Goal: Complete application form: Complete application form

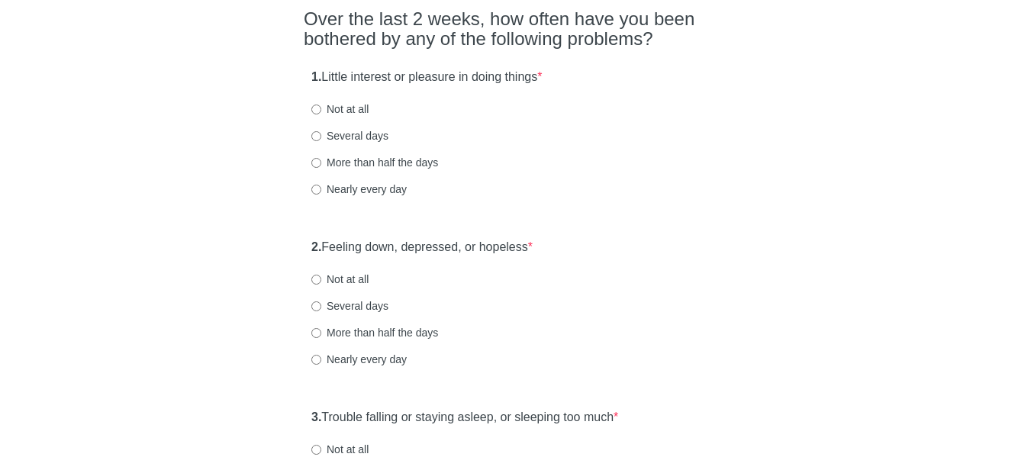
scroll to position [153, 0]
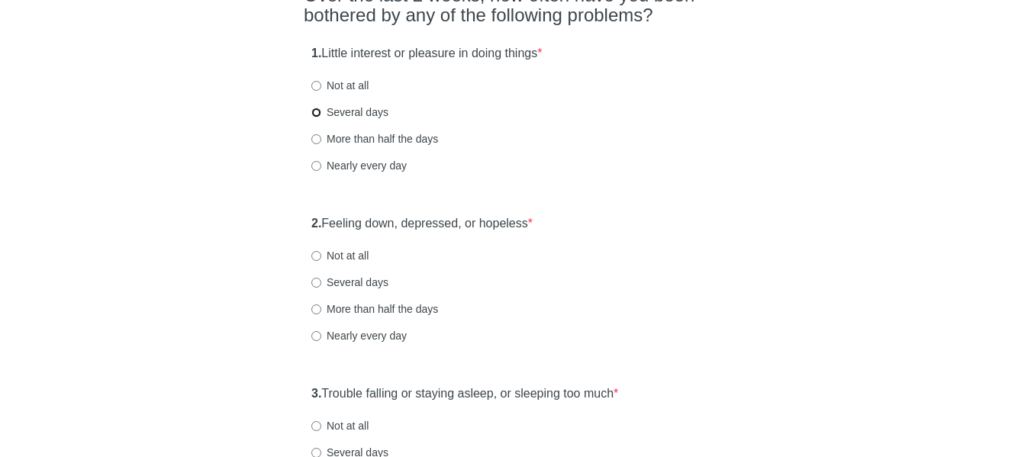
click at [315, 114] on input "Several days" at bounding box center [316, 113] width 10 height 10
radio input "true"
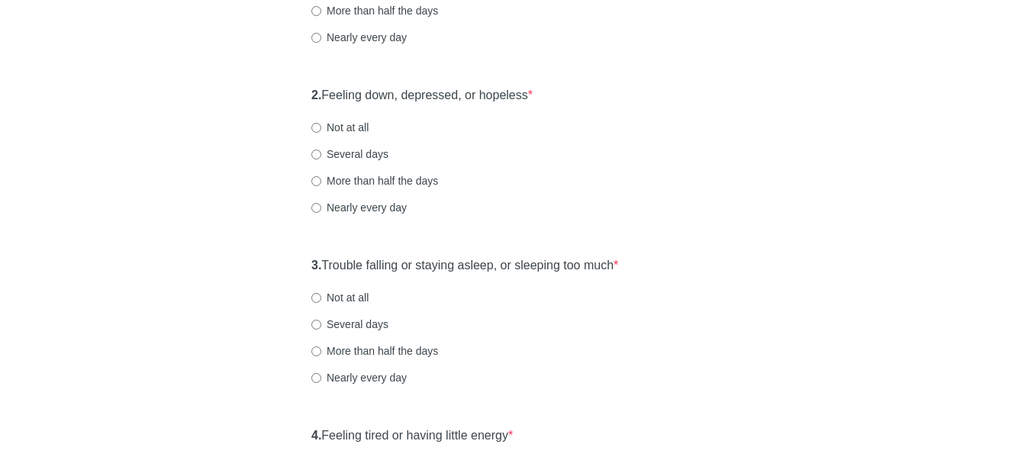
scroll to position [305, 0]
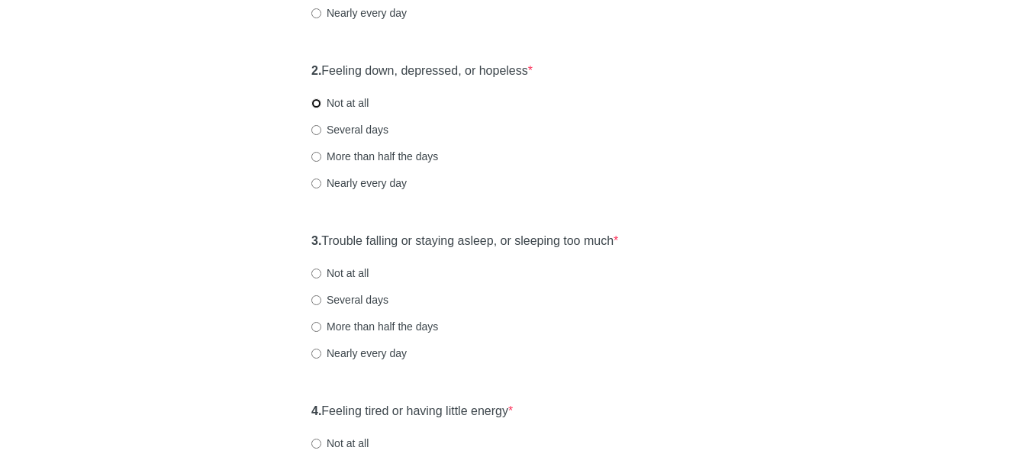
click at [318, 106] on input "Not at all" at bounding box center [316, 103] width 10 height 10
radio input "true"
click at [306, 237] on div "3. Trouble falling or staying asleep, or sleeping too much * Not at all Several…" at bounding box center [516, 304] width 424 height 159
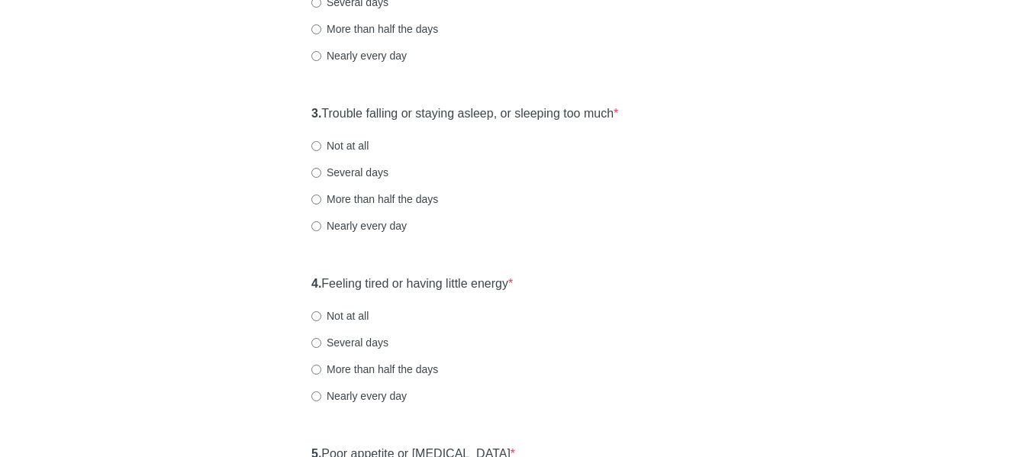
scroll to position [458, 0]
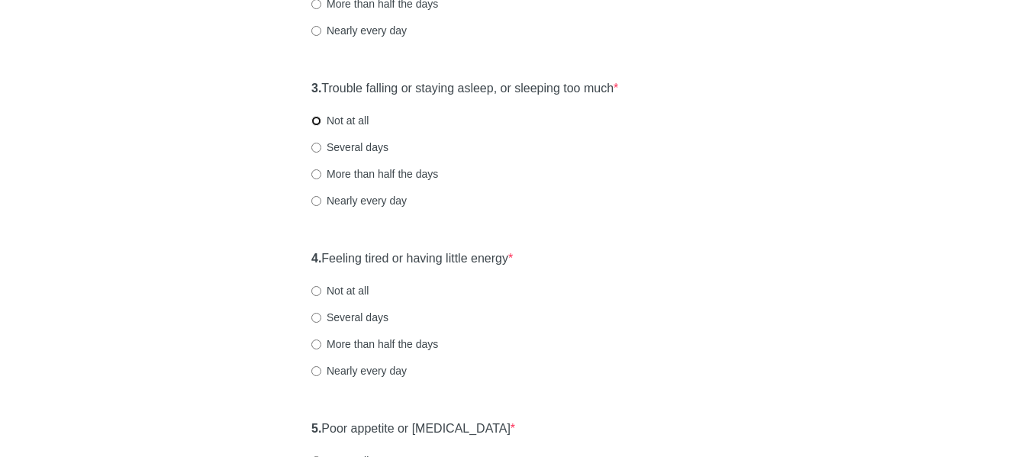
click at [318, 119] on input "Not at all" at bounding box center [316, 121] width 10 height 10
radio input "true"
click at [299, 257] on div "[MEDICAL_DATA] Over the last 2 weeks, how often have you been bothered by any o…" at bounding box center [515, 464] width 447 height 1737
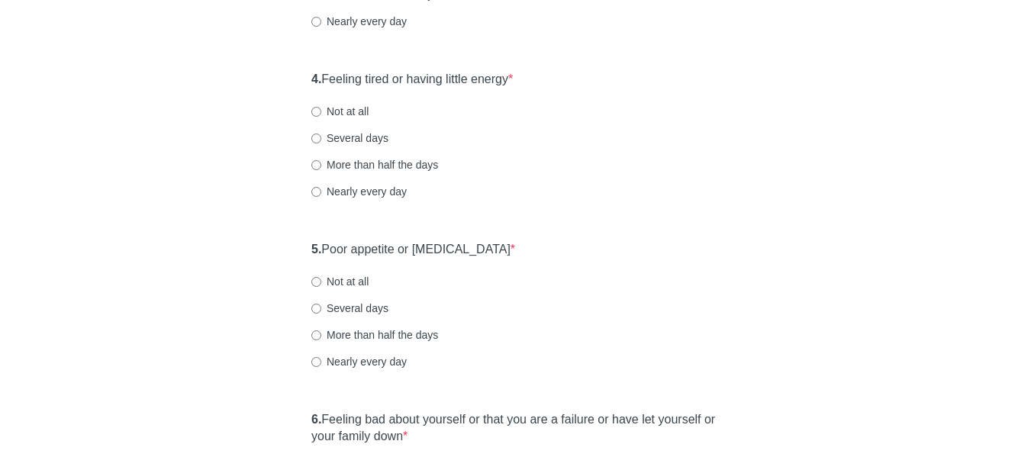
scroll to position [611, 0]
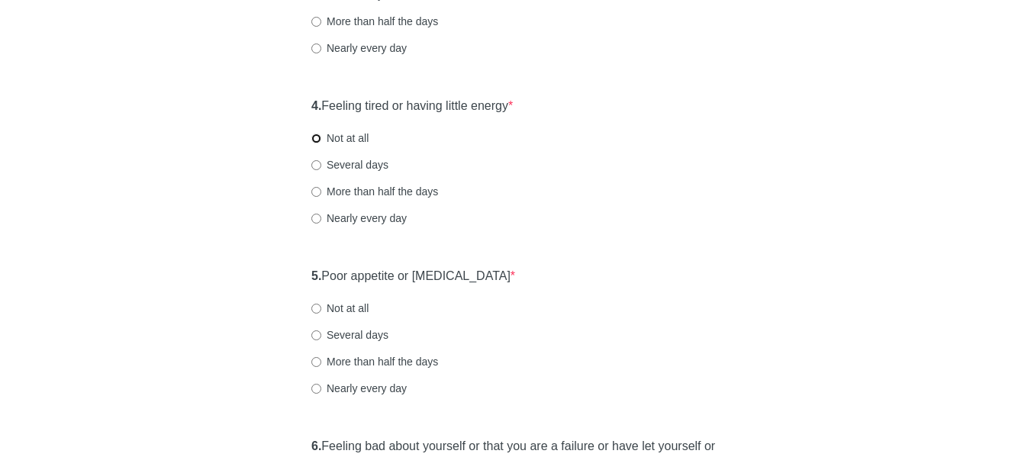
click at [315, 138] on input "Not at all" at bounding box center [316, 139] width 10 height 10
radio input "true"
click at [288, 273] on div "[MEDICAL_DATA] Over the last 2 weeks, how often have you been bothered by any o…" at bounding box center [515, 312] width 893 height 1737
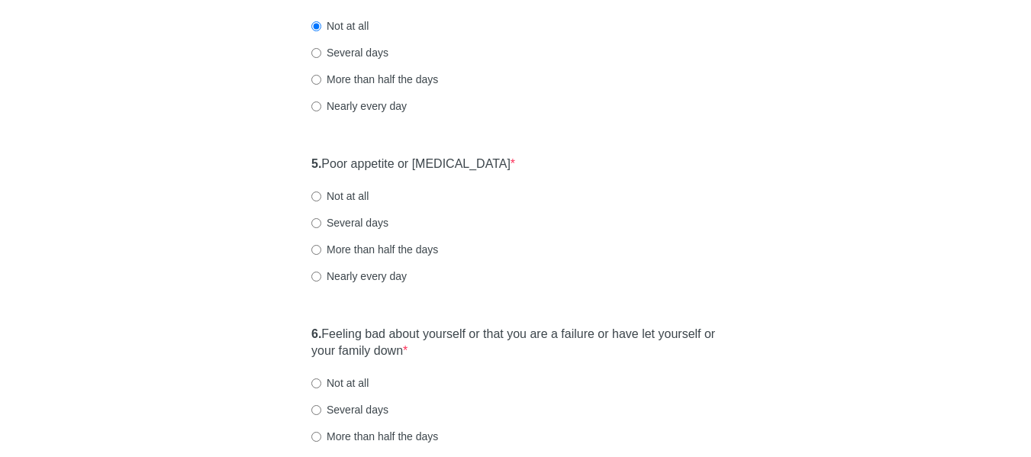
scroll to position [763, 0]
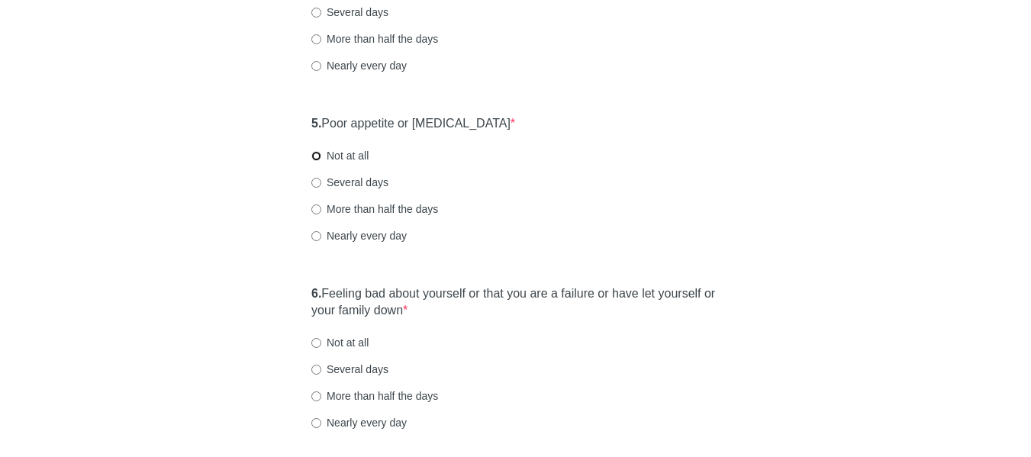
click at [317, 153] on input "Not at all" at bounding box center [316, 156] width 10 height 10
radio input "true"
click at [288, 292] on div "[MEDICAL_DATA] Over the last 2 weeks, how often have you been bothered by any o…" at bounding box center [515, 159] width 893 height 1737
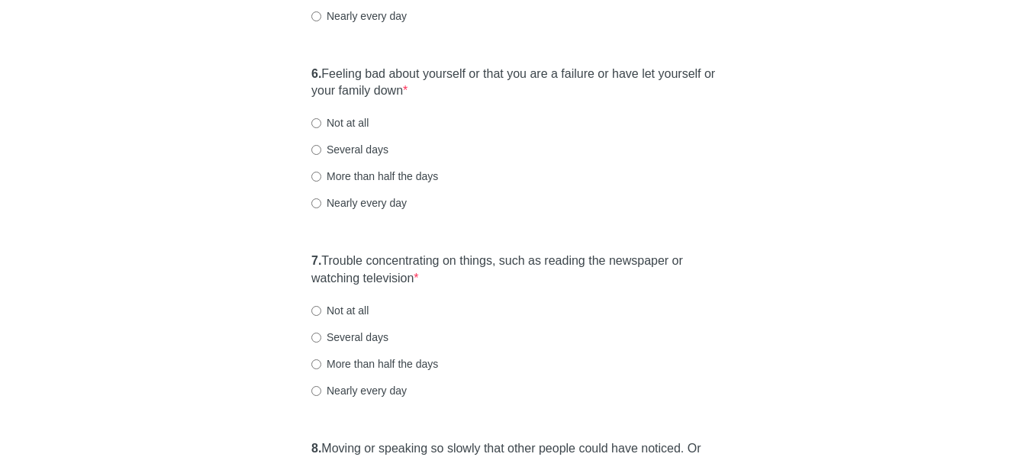
scroll to position [992, 0]
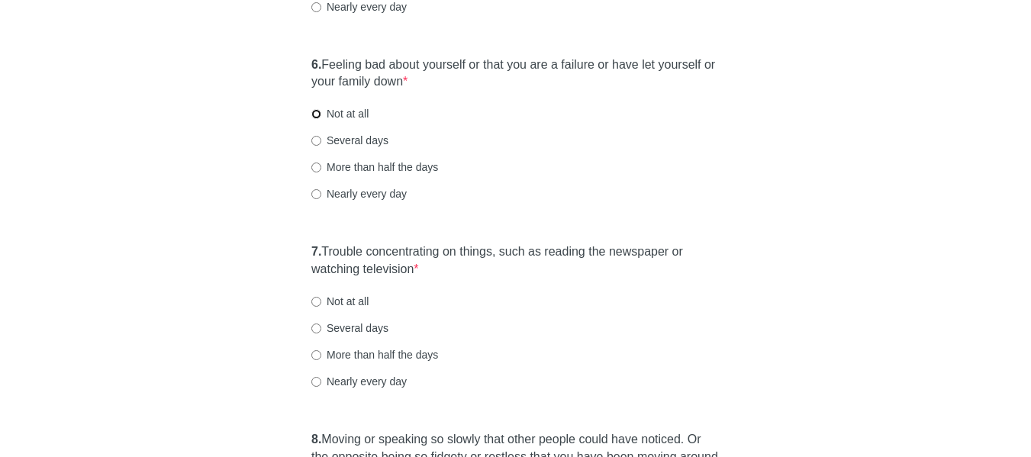
click at [314, 114] on input "Not at all" at bounding box center [316, 114] width 10 height 10
radio input "true"
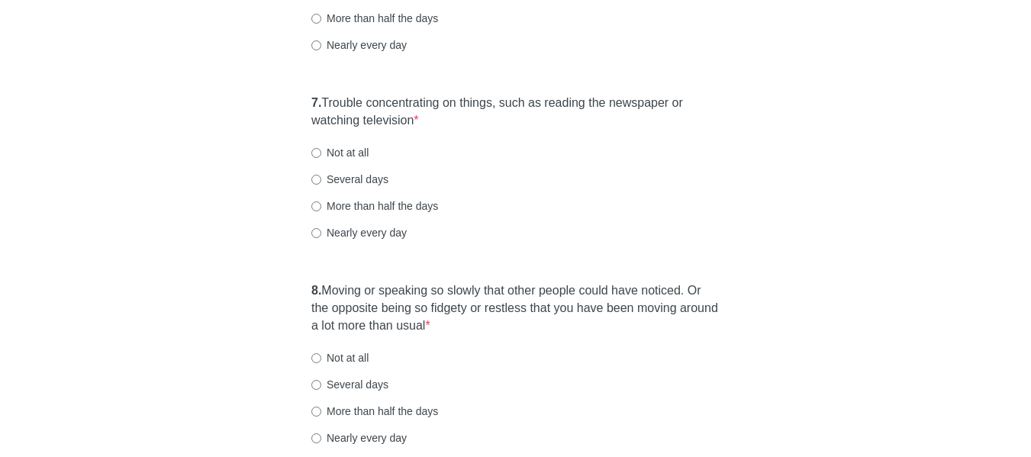
scroll to position [1145, 0]
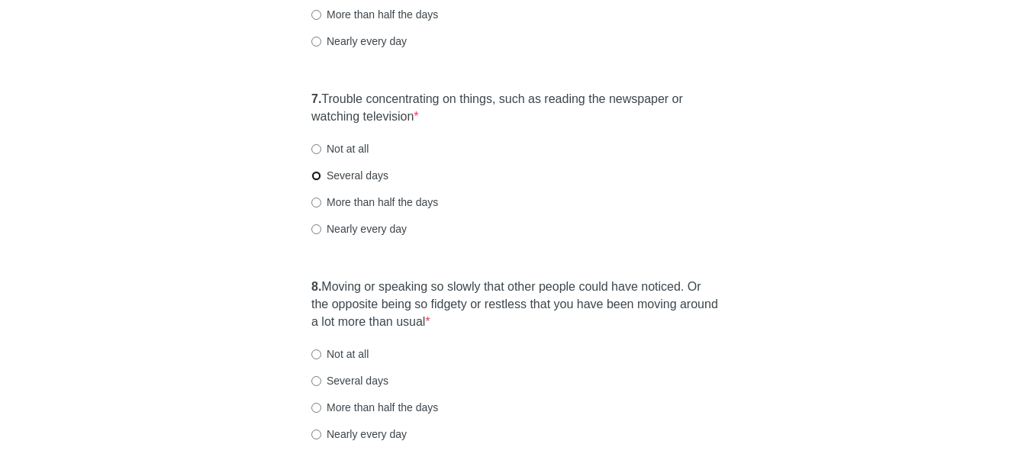
click at [317, 174] on input "Several days" at bounding box center [316, 176] width 10 height 10
radio input "true"
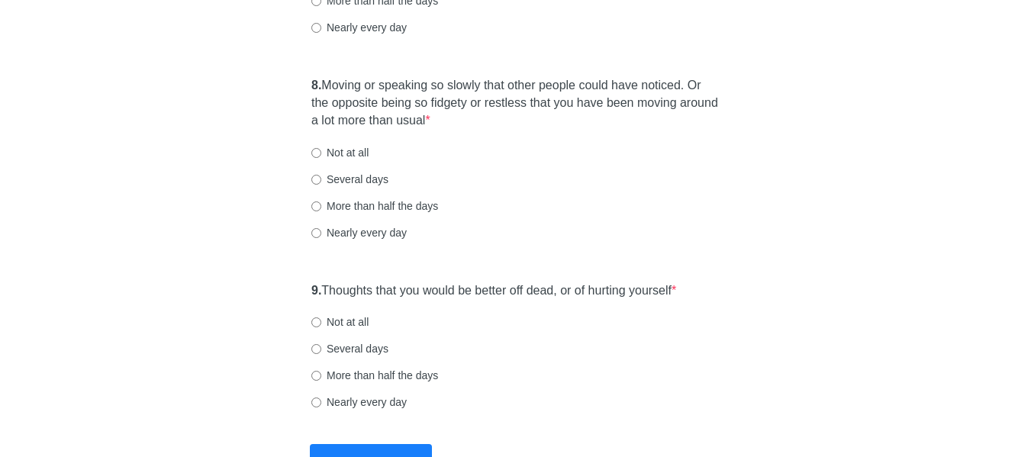
scroll to position [1374, 0]
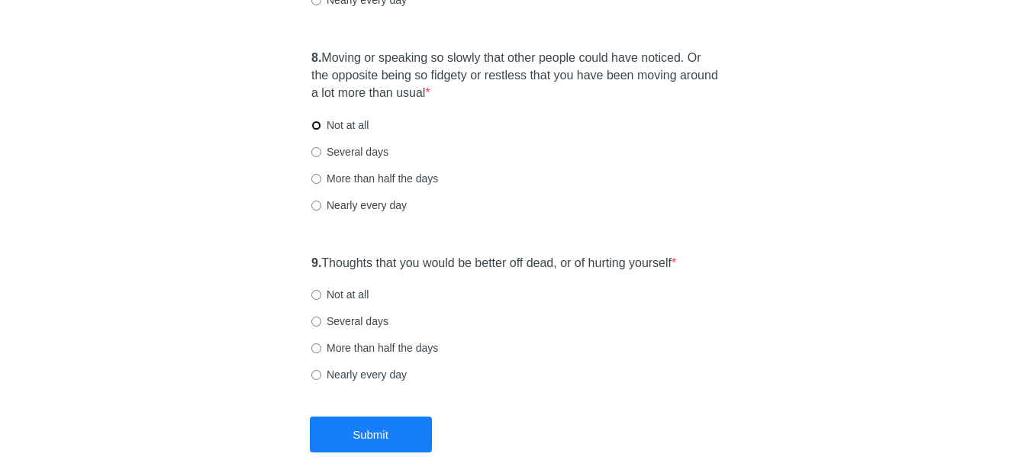
click at [317, 122] on input "Not at all" at bounding box center [316, 126] width 10 height 10
radio input "true"
click at [312, 152] on input "Several days" at bounding box center [316, 152] width 10 height 10
radio input "true"
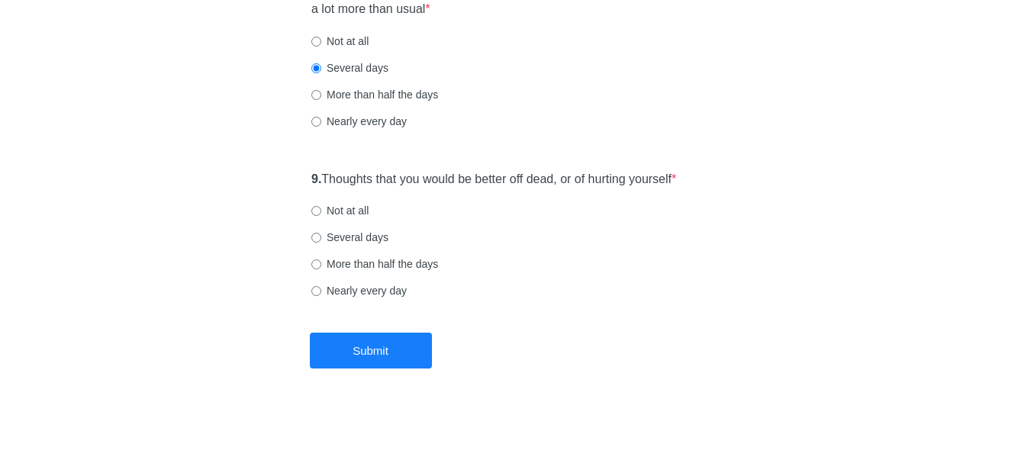
scroll to position [1462, 0]
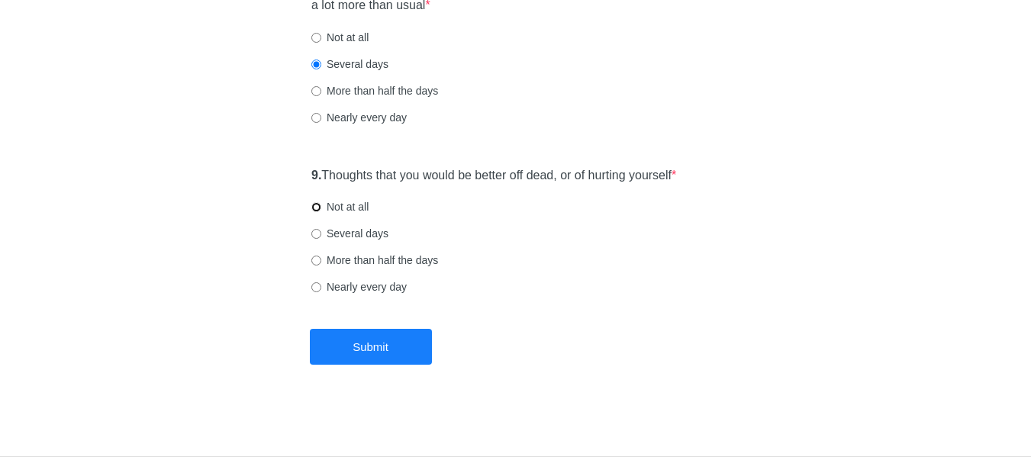
click at [317, 208] on input "Not at all" at bounding box center [316, 207] width 10 height 10
radio input "true"
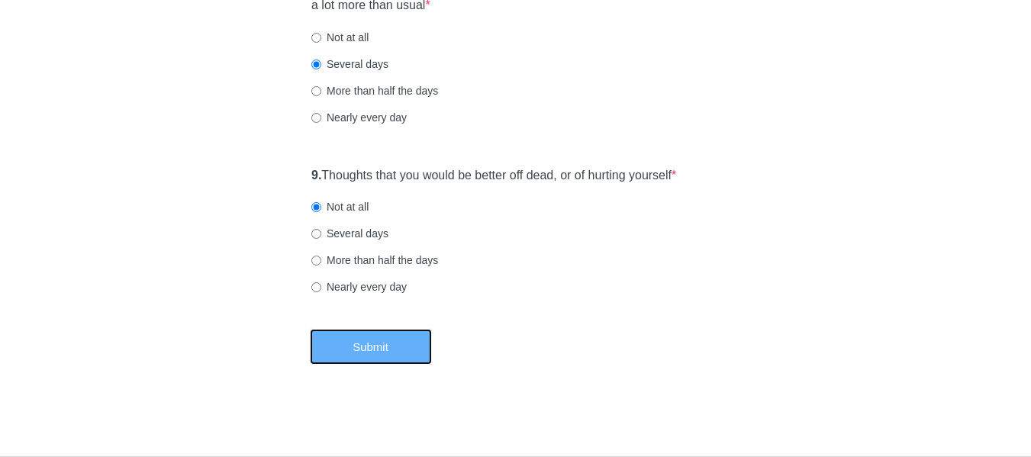
click at [393, 341] on button "Submit" at bounding box center [371, 347] width 122 height 36
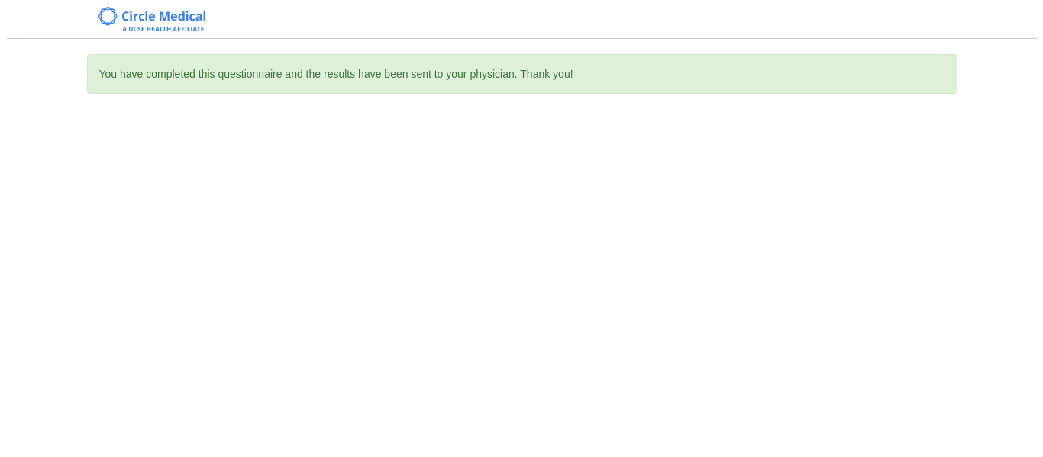
scroll to position [0, 0]
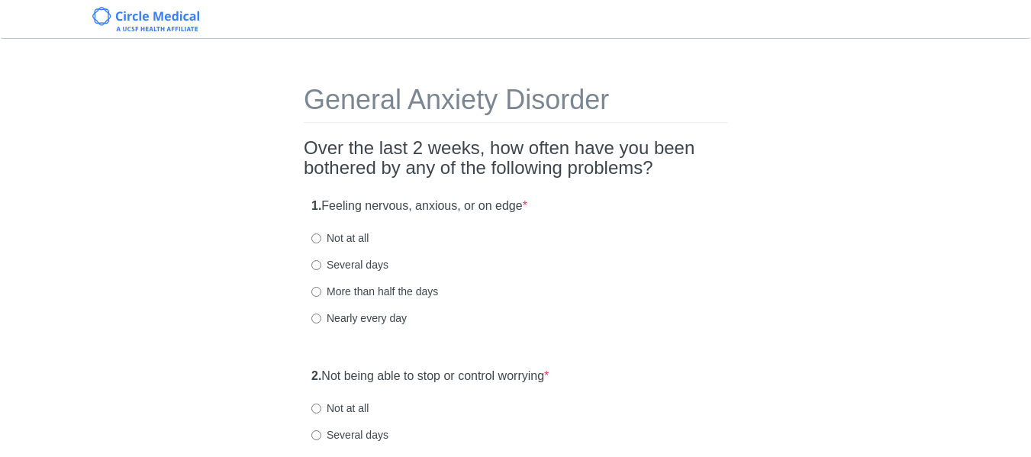
click at [318, 89] on h1 "General Anxiety Disorder" at bounding box center [516, 104] width 424 height 38
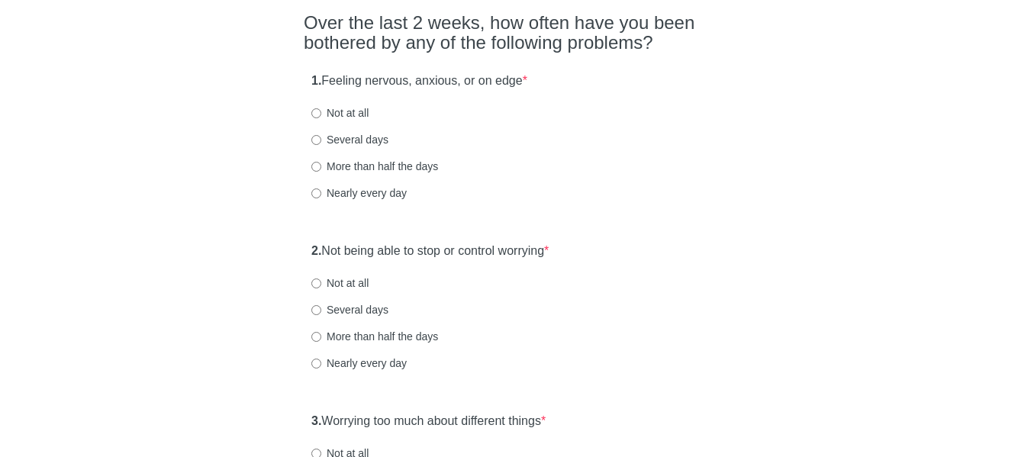
scroll to position [153, 0]
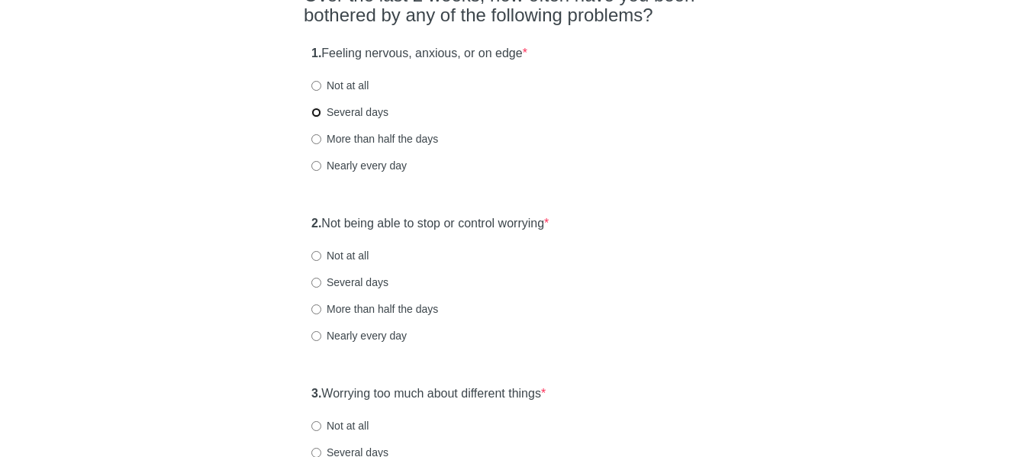
click at [314, 112] on input "Several days" at bounding box center [316, 113] width 10 height 10
radio input "true"
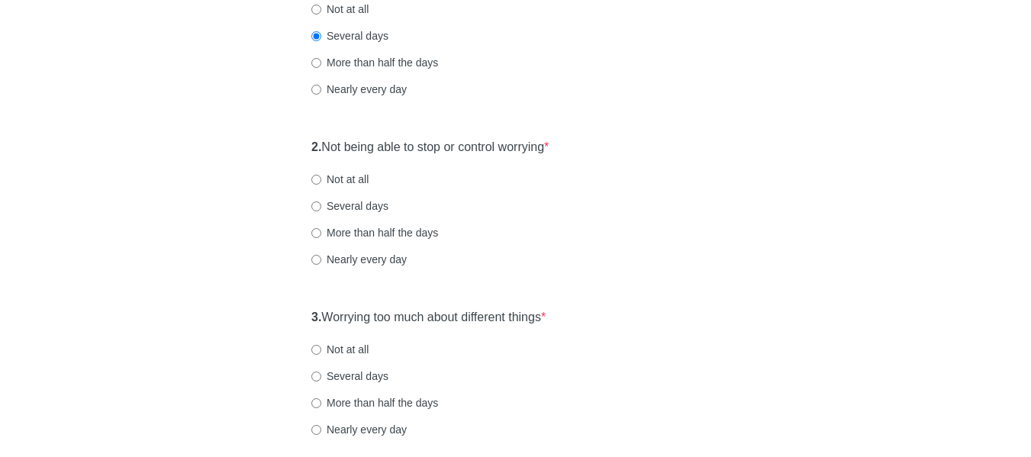
click at [304, 156] on div "2. Not being able to stop or control worrying * Not at all Several days More th…" at bounding box center [516, 210] width 424 height 159
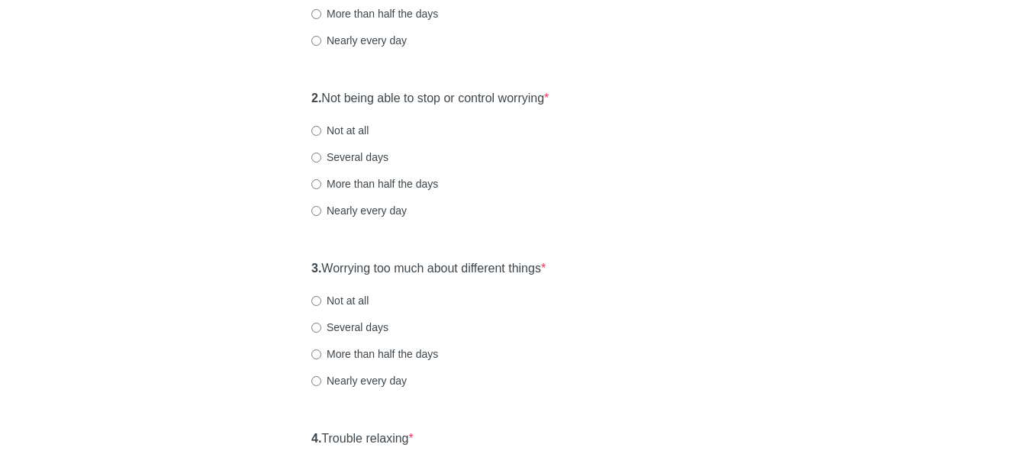
scroll to position [305, 0]
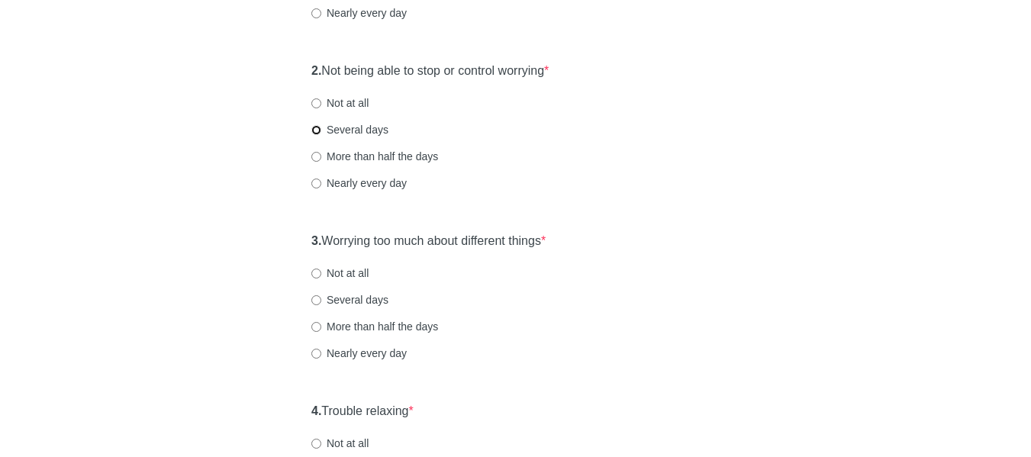
click at [319, 132] on input "Several days" at bounding box center [316, 130] width 10 height 10
radio input "true"
click at [291, 236] on div "General Anxiety Disorder Over the last 2 weeks, how often have you been bothere…" at bounding box center [515, 412] width 893 height 1327
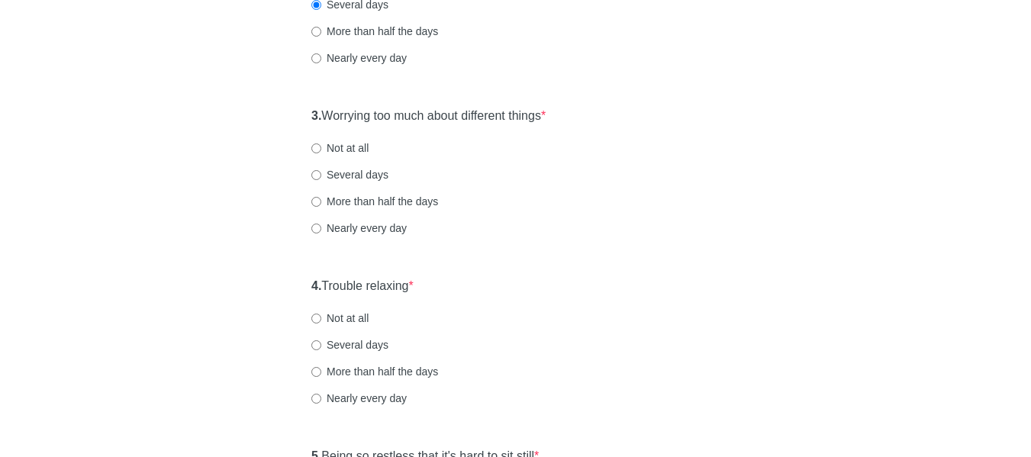
scroll to position [458, 0]
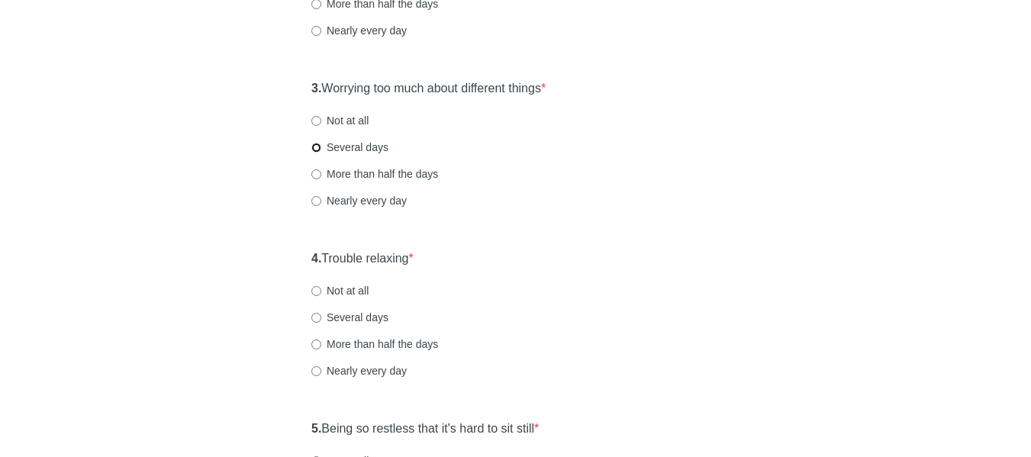
click at [318, 148] on input "Several days" at bounding box center [316, 148] width 10 height 10
radio input "true"
click at [297, 251] on div "General Anxiety Disorder Over the last 2 weeks, how often have you been bothere…" at bounding box center [515, 259] width 447 height 1327
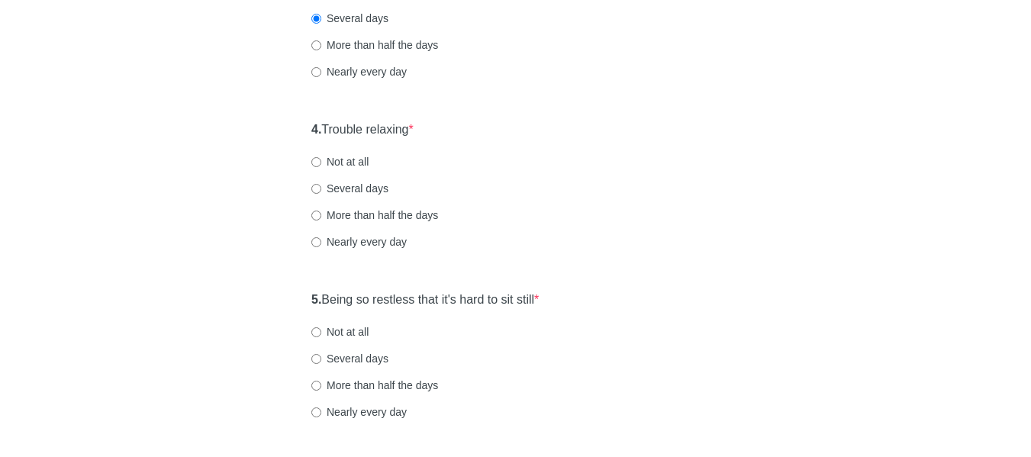
scroll to position [611, 0]
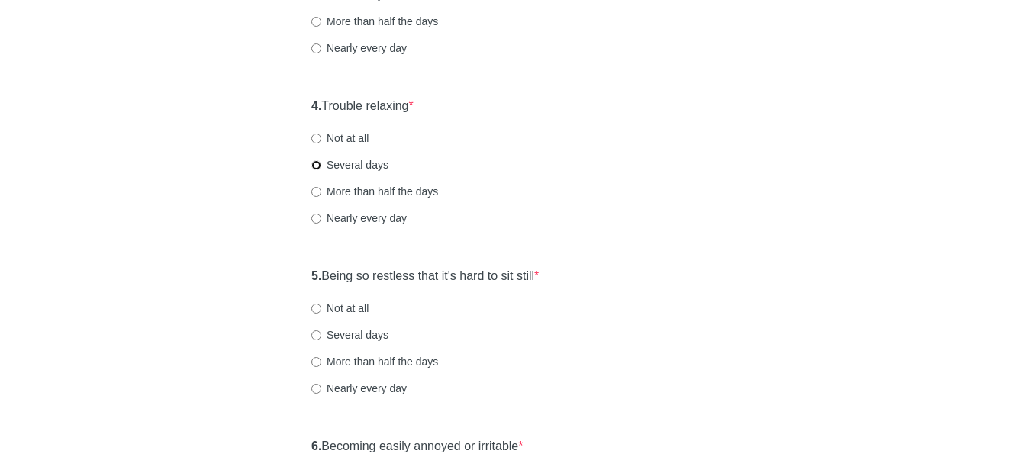
click at [314, 167] on input "Several days" at bounding box center [316, 165] width 10 height 10
radio input "true"
click at [296, 272] on div "General Anxiety Disorder Over the last 2 weeks, how often have you been bothere…" at bounding box center [515, 107] width 447 height 1327
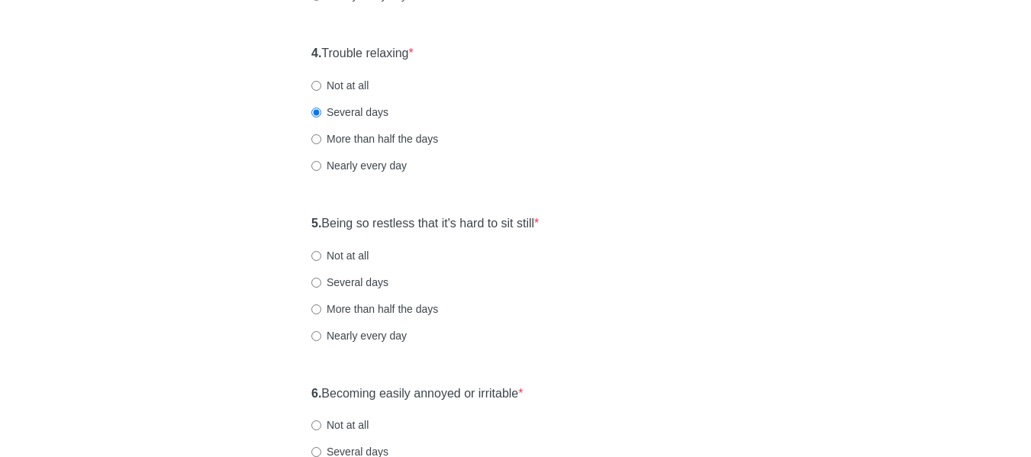
scroll to position [687, 0]
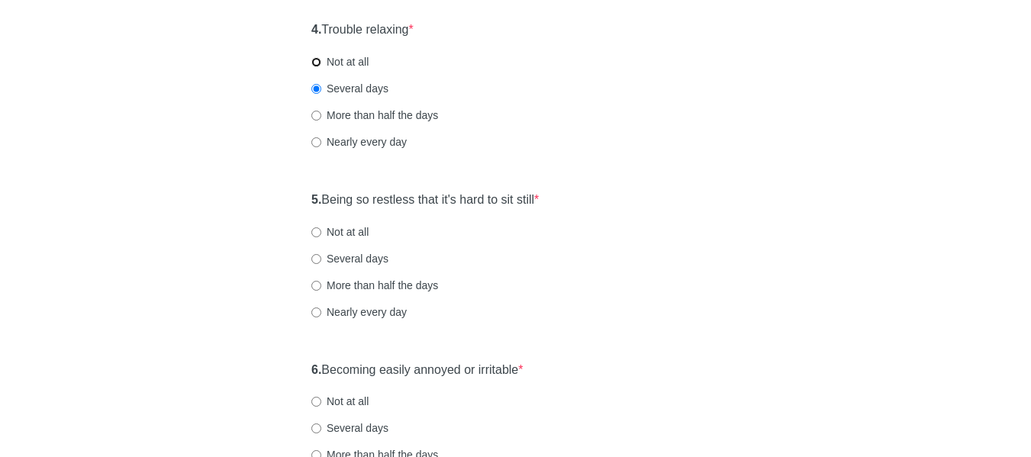
click at [315, 58] on input "Not at all" at bounding box center [316, 62] width 10 height 10
radio input "true"
click at [305, 198] on div "5. Being so restless that it's hard to sit still * Not at all Several days More…" at bounding box center [516, 263] width 424 height 159
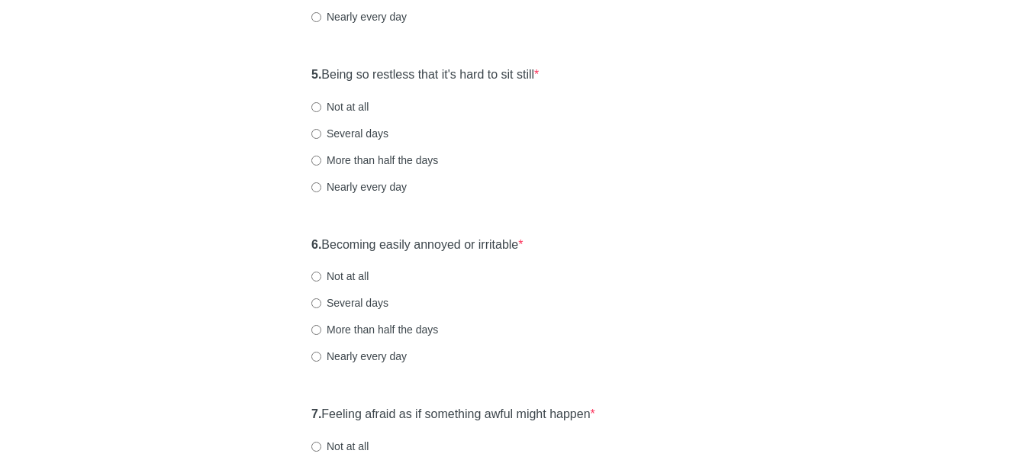
scroll to position [840, 0]
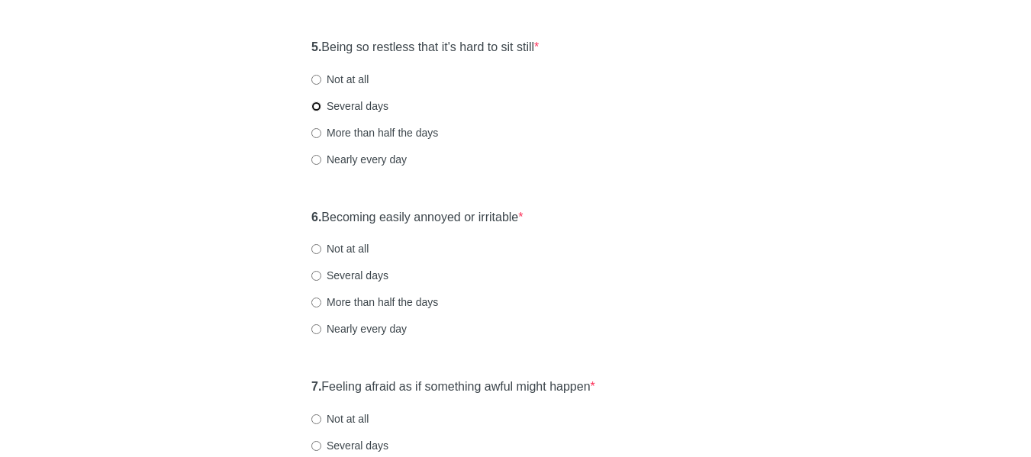
click at [321, 105] on input "Several days" at bounding box center [316, 107] width 10 height 10
radio input "true"
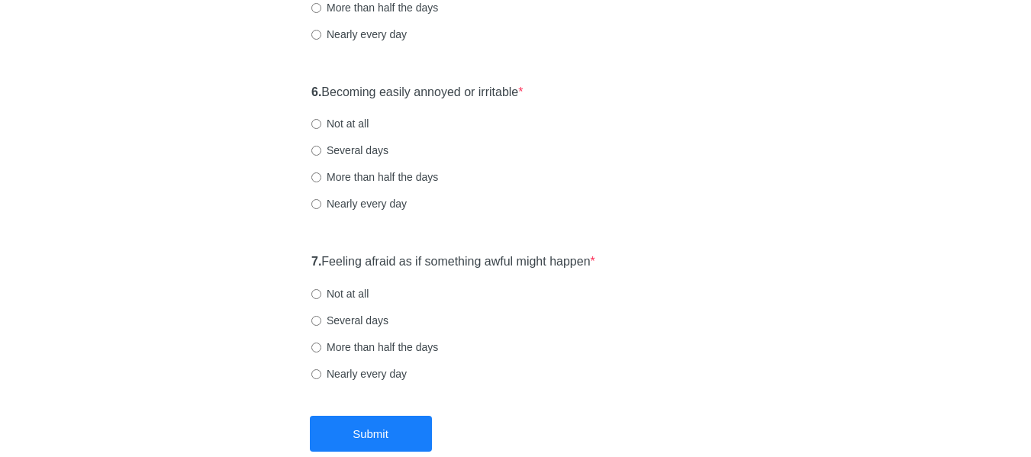
scroll to position [992, 0]
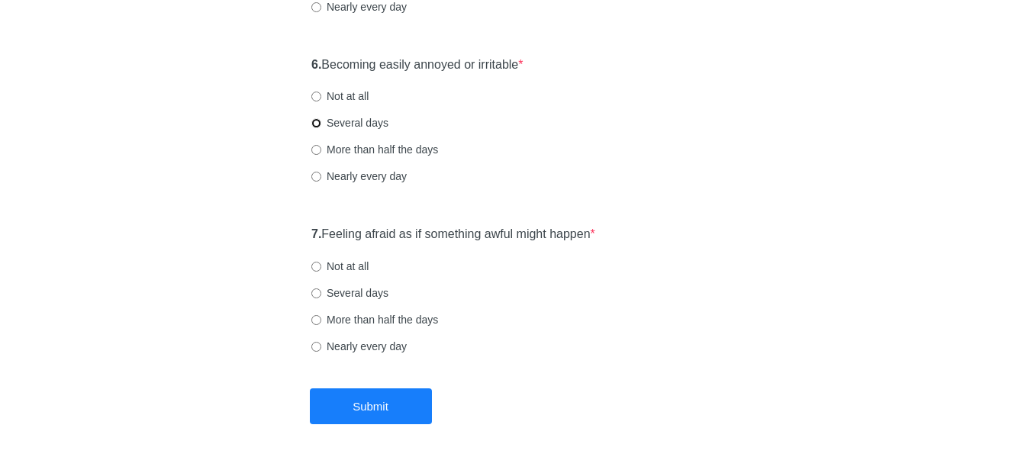
click at [317, 121] on input "Several days" at bounding box center [316, 123] width 10 height 10
radio input "true"
click at [308, 226] on div "7. Feeling afraid as if something awful might happen * Not at all Several days …" at bounding box center [516, 297] width 424 height 159
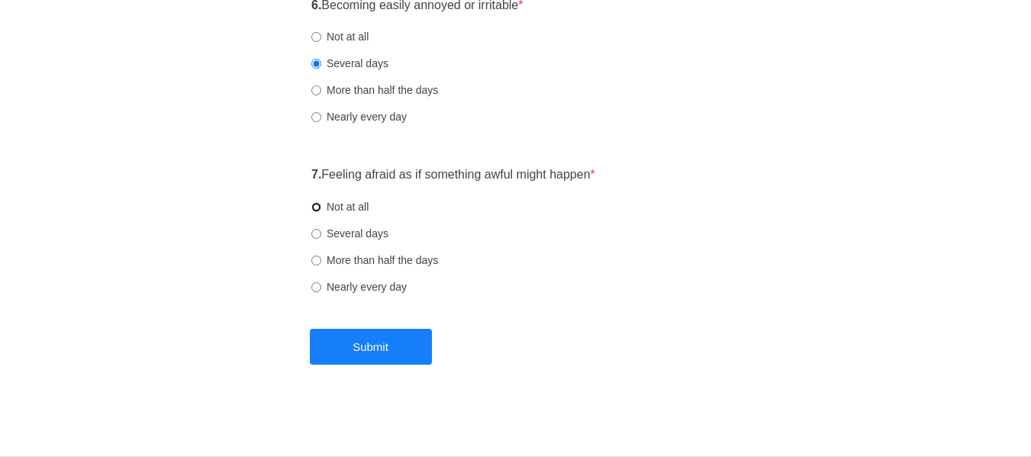
click at [319, 208] on input "Not at all" at bounding box center [316, 207] width 10 height 10
radio input "true"
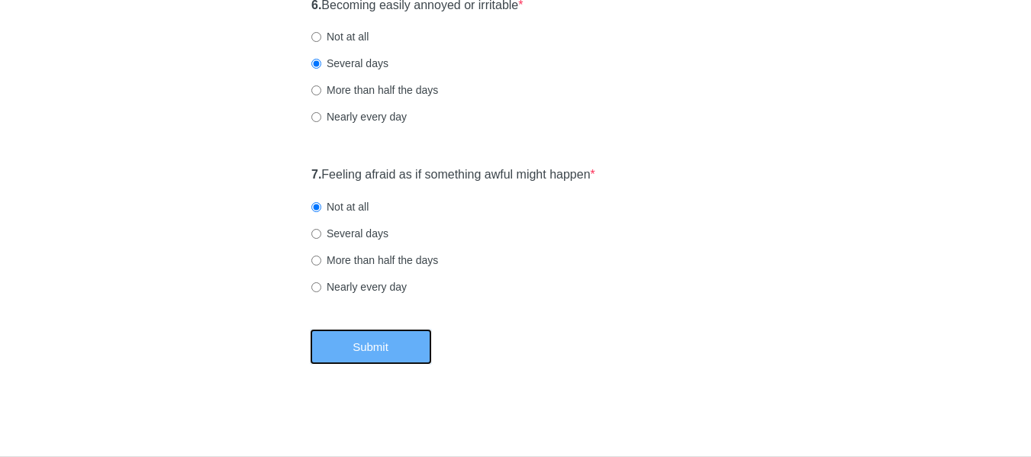
click at [366, 342] on button "Submit" at bounding box center [371, 347] width 122 height 36
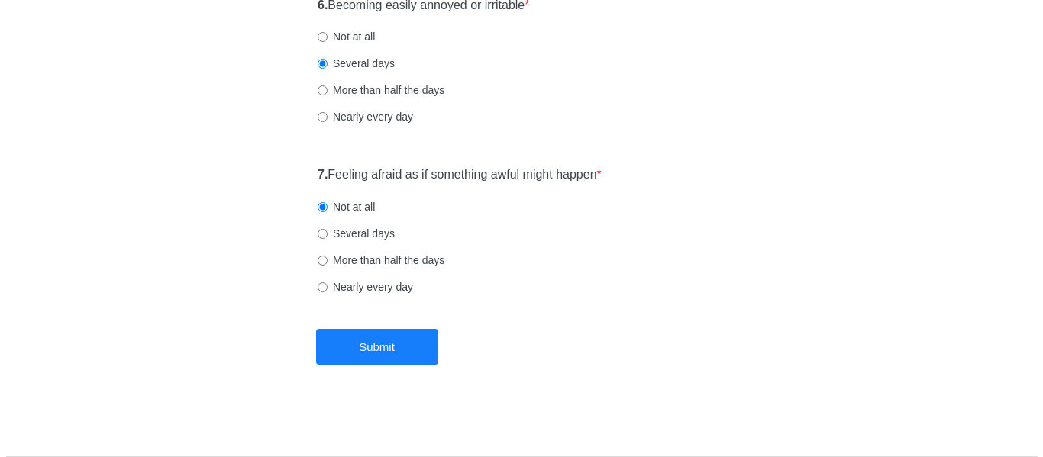
scroll to position [0, 0]
